Goal: Information Seeking & Learning: Learn about a topic

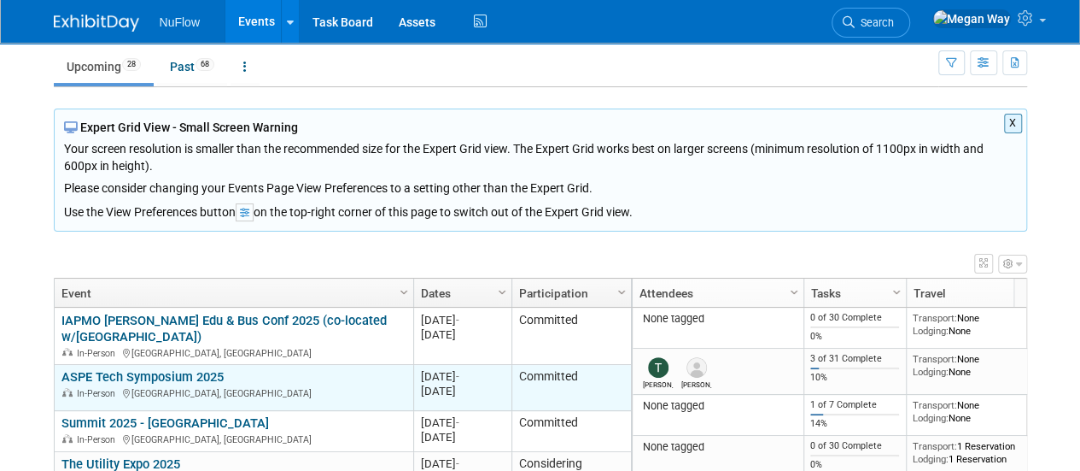
scroll to position [85, 0]
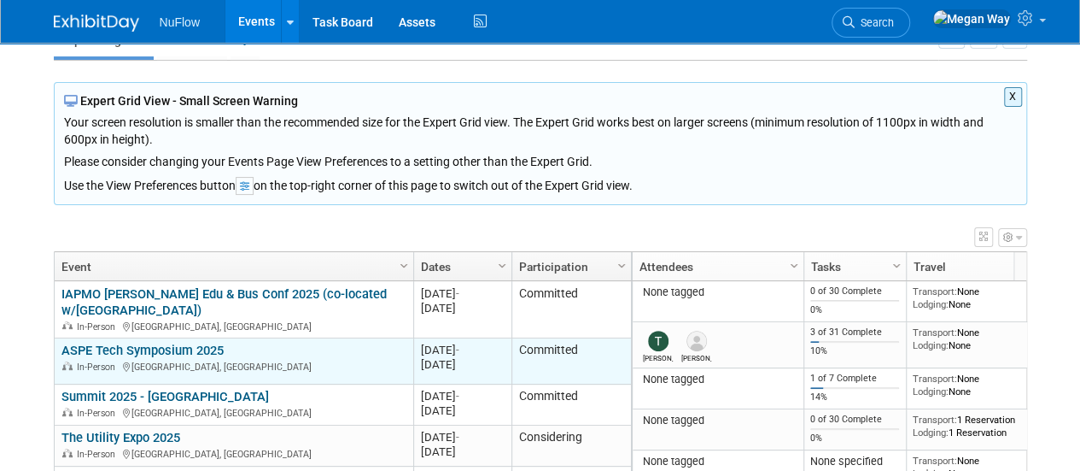
click at [233, 342] on div "ASPE Tech Symposium 2025 In-Person Orlando, FL" at bounding box center [233, 357] width 344 height 30
click at [166, 342] on link "ASPE Tech Symposium 2025" at bounding box center [142, 349] width 162 height 15
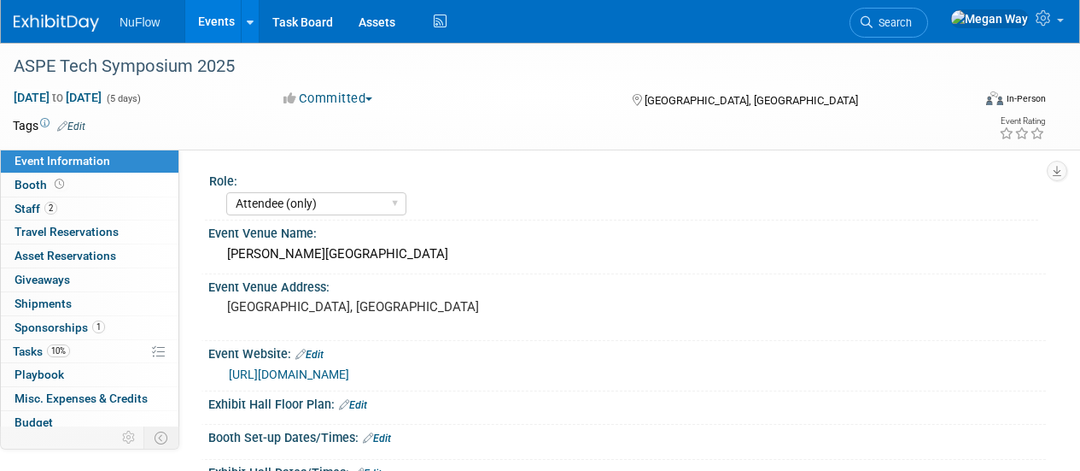
select select "Attendee (only)"
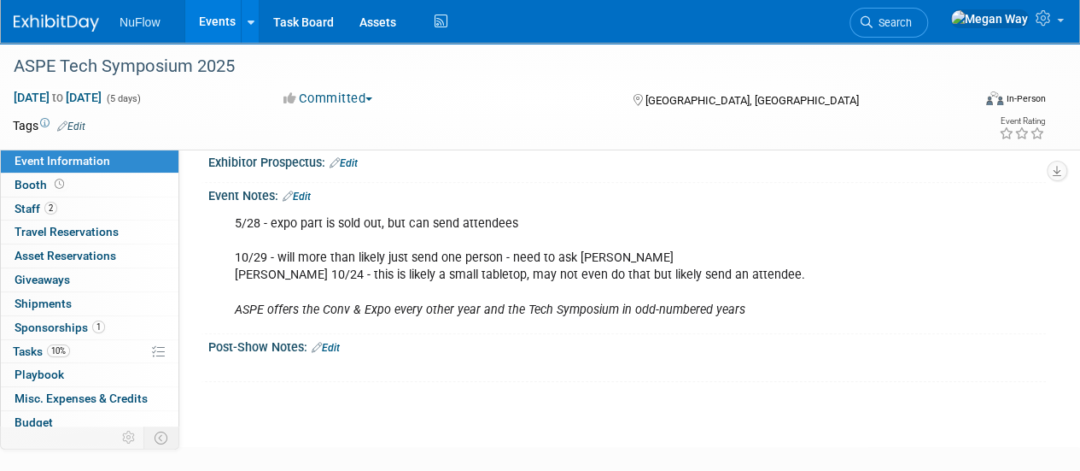
scroll to position [769, 0]
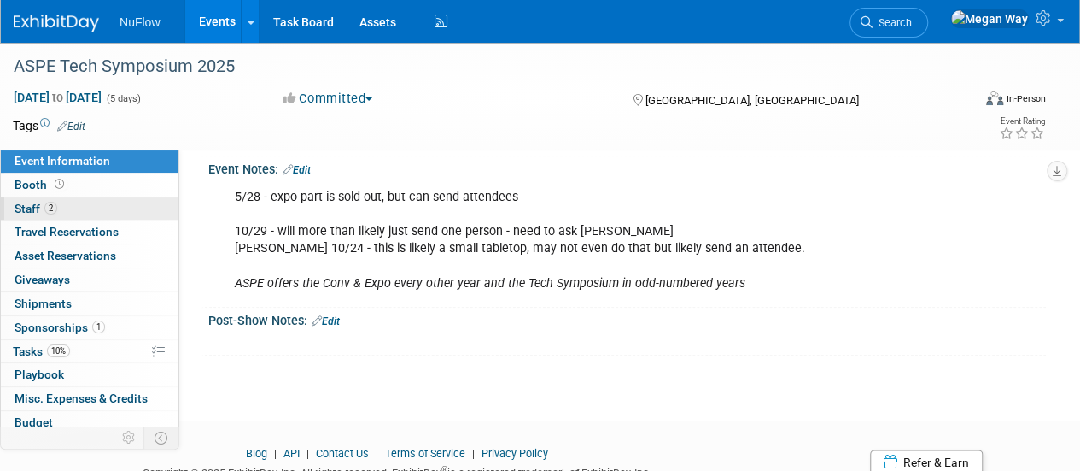
click at [22, 211] on span "Staff 2" at bounding box center [36, 209] width 43 height 14
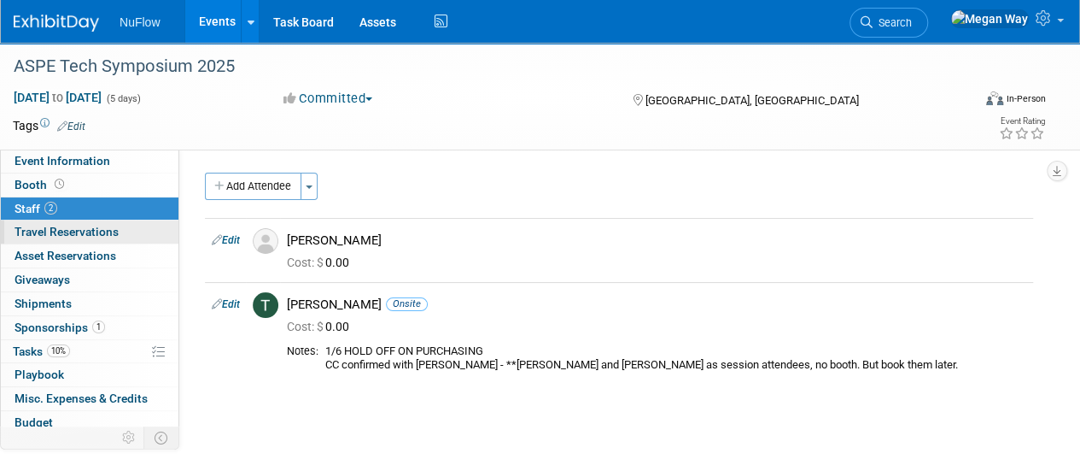
click at [85, 227] on span "Travel Reservations 0" at bounding box center [67, 232] width 104 height 14
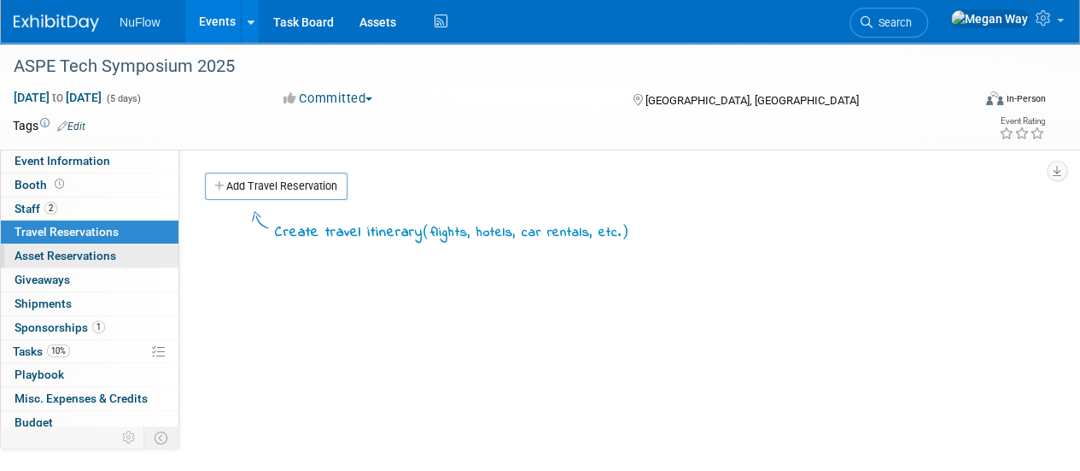
click at [75, 255] on span "Asset Reservations 0" at bounding box center [66, 256] width 102 height 14
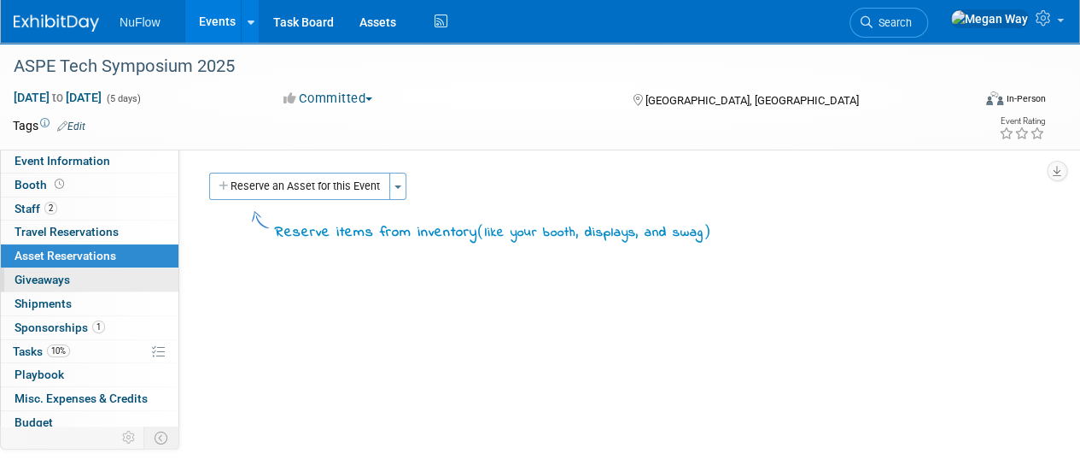
click at [64, 276] on span "Giveaways 0" at bounding box center [43, 279] width 56 height 14
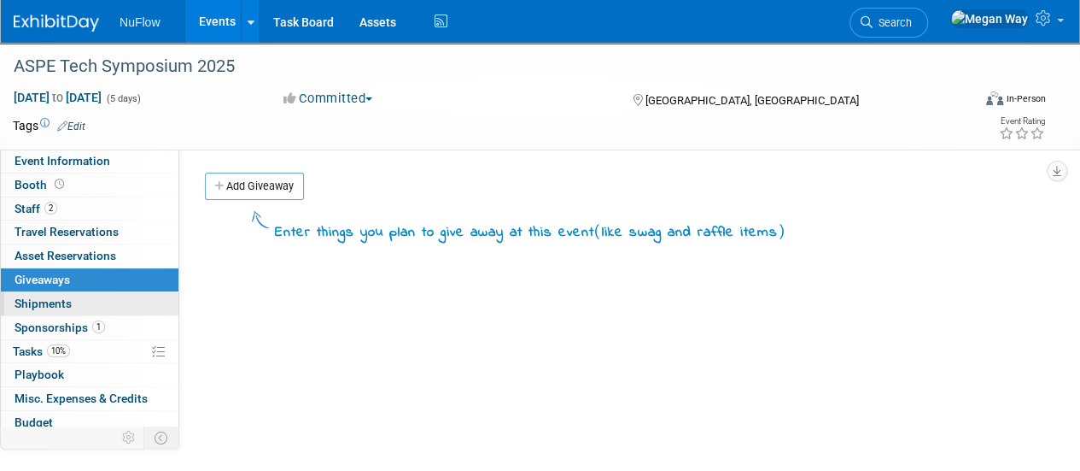
click at [60, 303] on span "Shipments 0" at bounding box center [43, 303] width 57 height 14
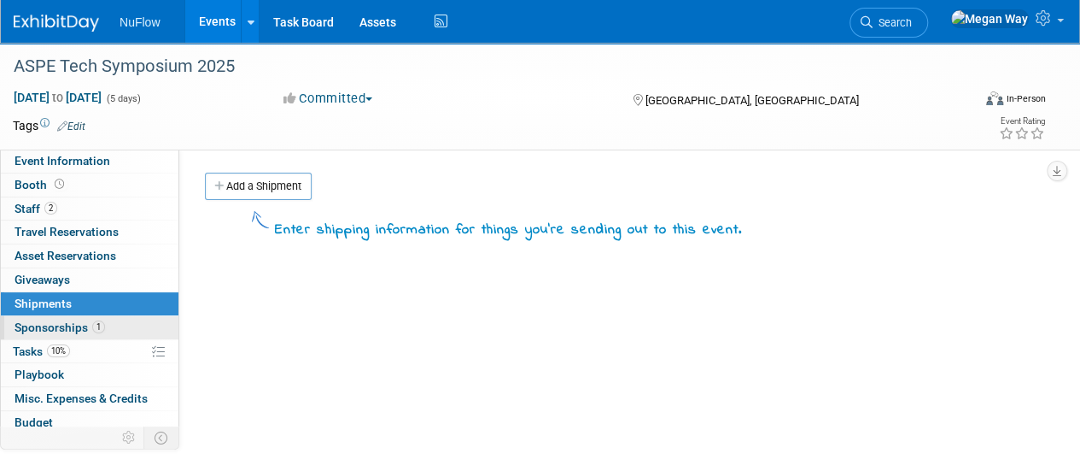
click at [57, 325] on span "Sponsorships 1" at bounding box center [60, 327] width 91 height 14
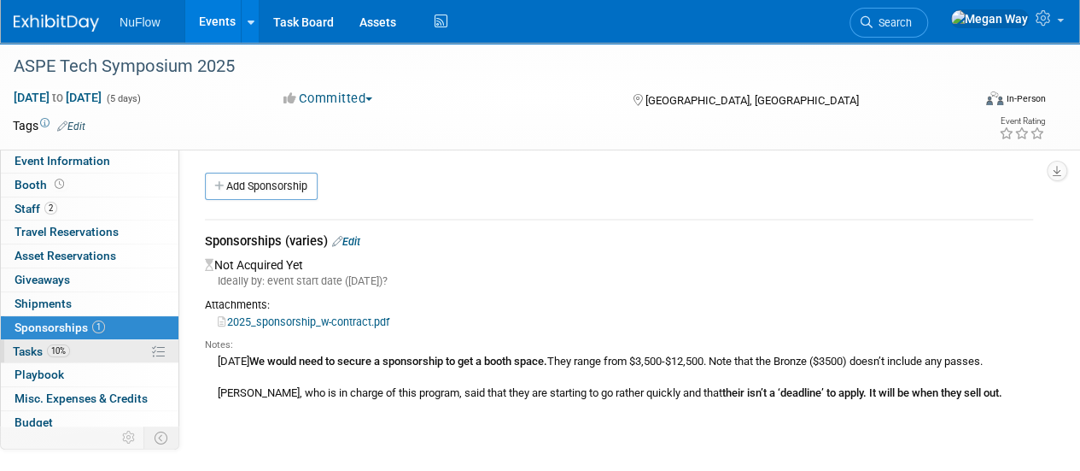
click at [29, 347] on span "Tasks 10%" at bounding box center [41, 351] width 57 height 14
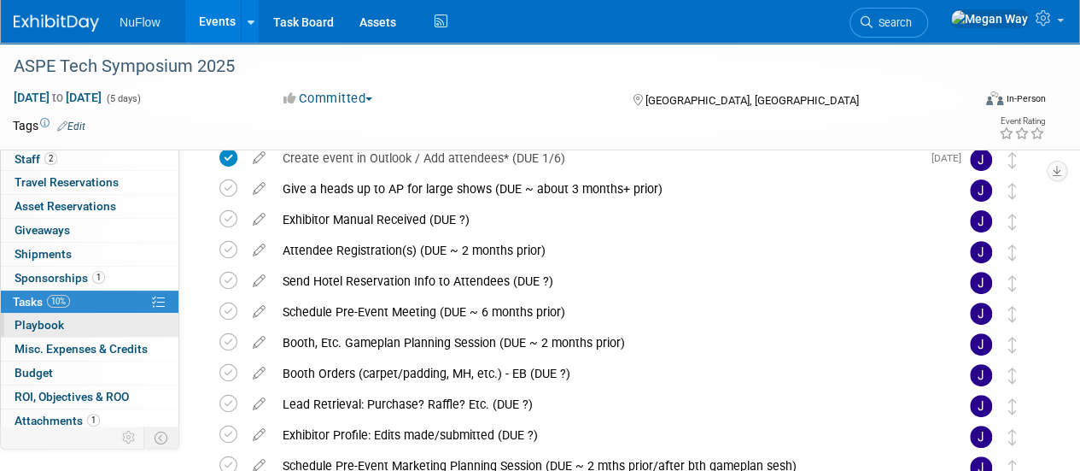
scroll to position [75, 0]
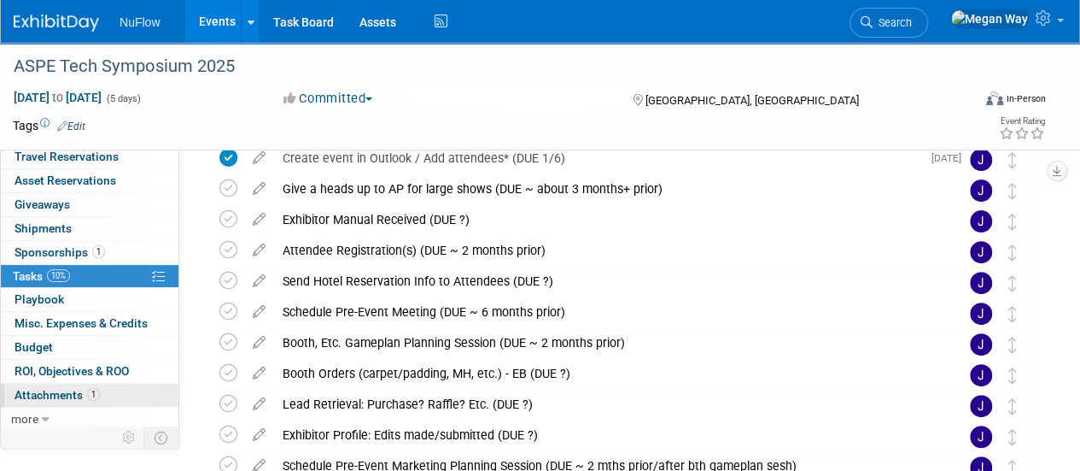
click at [57, 390] on span "Attachments 1" at bounding box center [57, 395] width 85 height 14
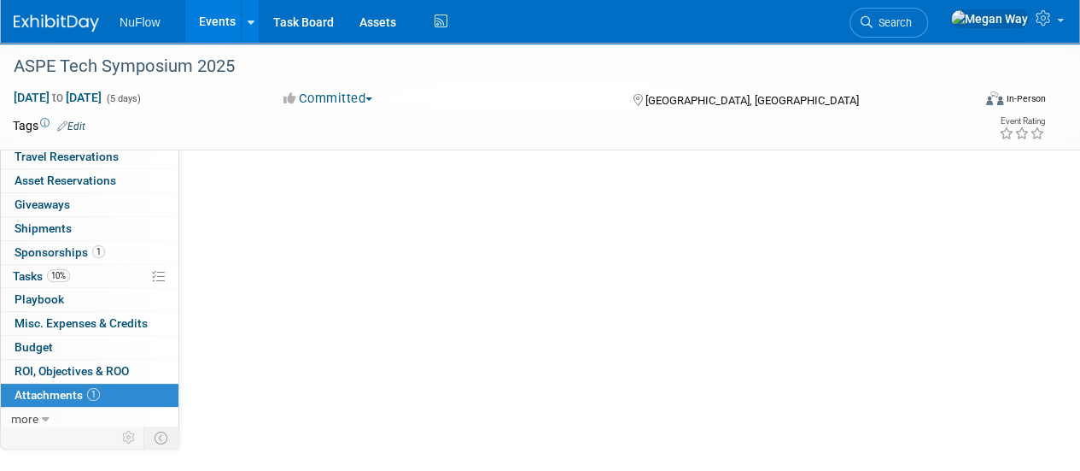
scroll to position [0, 0]
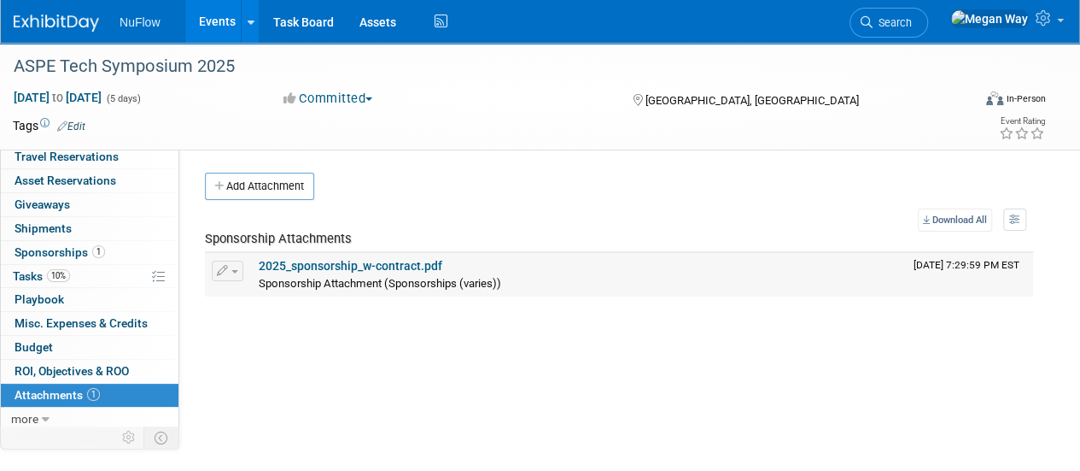
click at [402, 261] on link "2025_sponsorship_w-contract.pdf" at bounding box center [351, 266] width 184 height 14
